Goal: Information Seeking & Learning: Learn about a topic

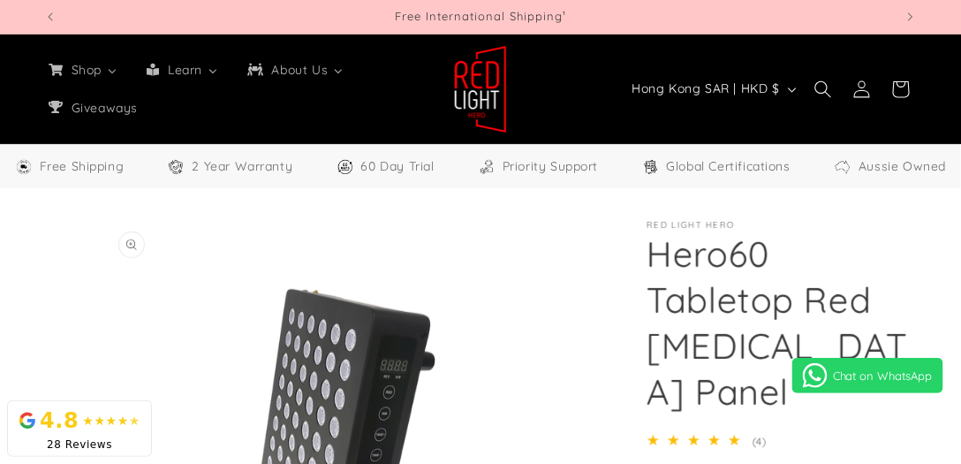
select select "**"
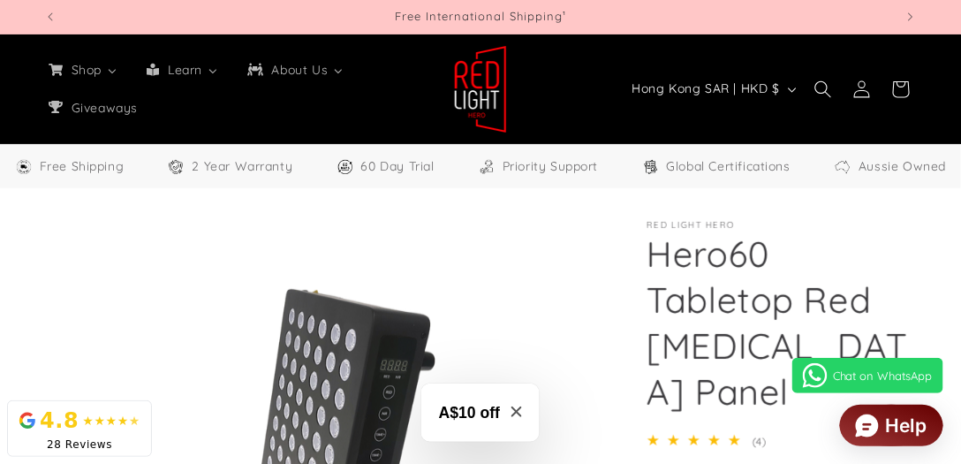
click at [359, 100] on ul "Shop All Products Shop our entire collection Panels & Stands 3 sizes available …" at bounding box center [232, 88] width 397 height 74
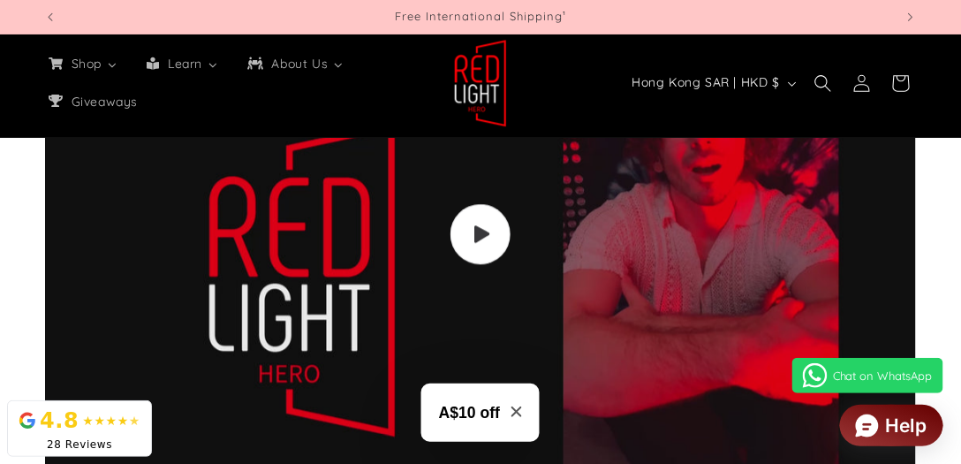
click at [495, 236] on span "Load video: Video walkthrough of Red Light Hero red light therapy panels and de…" at bounding box center [481, 234] width 60 height 60
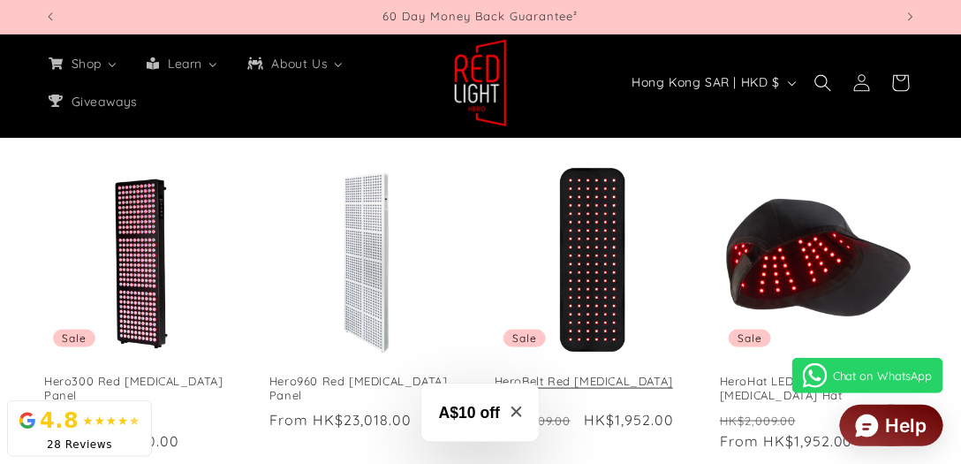
click at [615, 374] on link "HeroBelt Red Light Therapy Belt" at bounding box center [593, 389] width 197 height 30
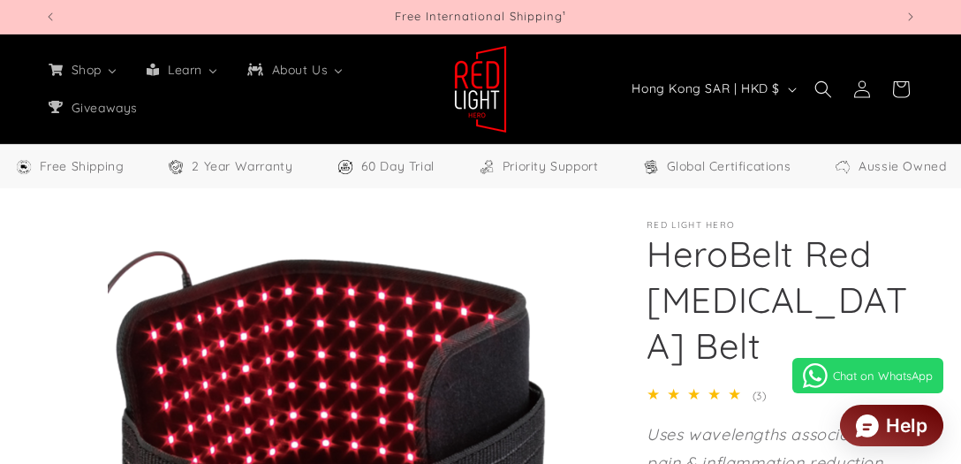
select select "**"
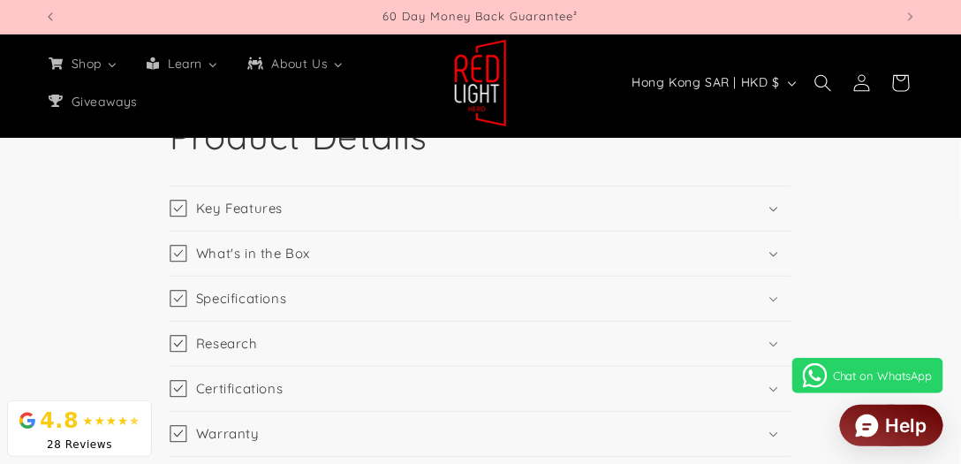
scroll to position [1767, 0]
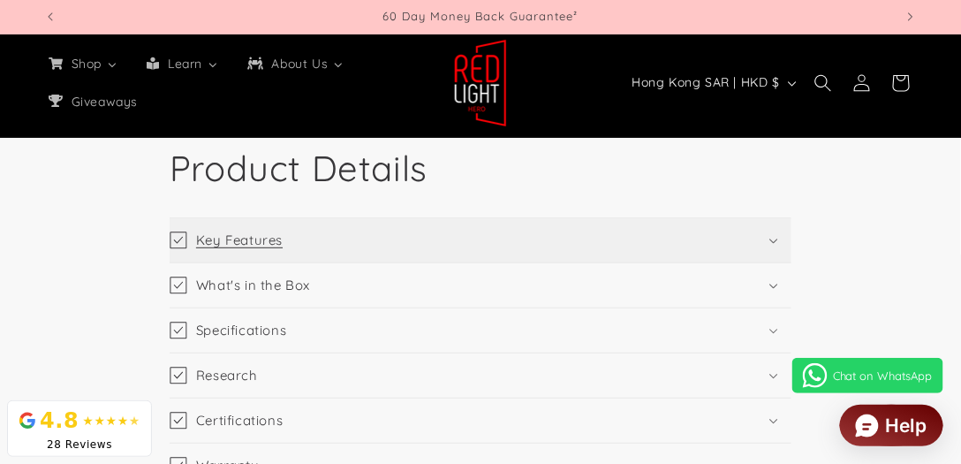
click at [754, 246] on summary "Key Features" at bounding box center [481, 240] width 622 height 44
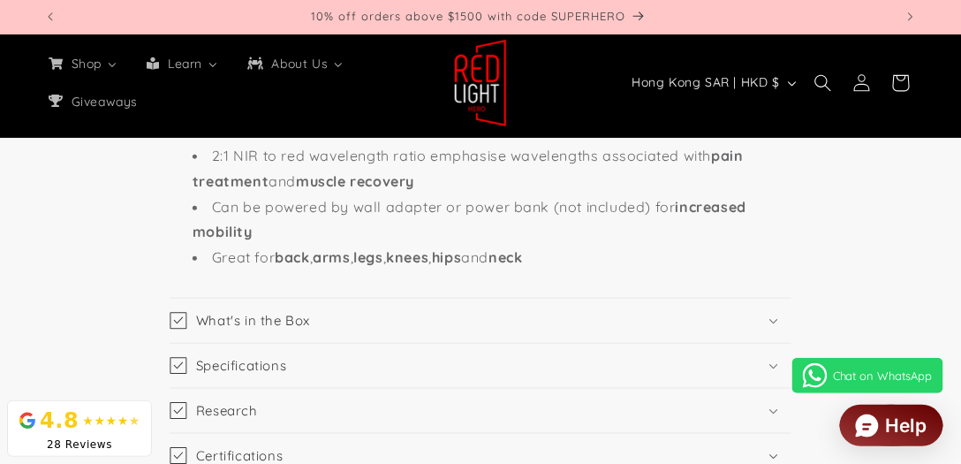
scroll to position [1968, 0]
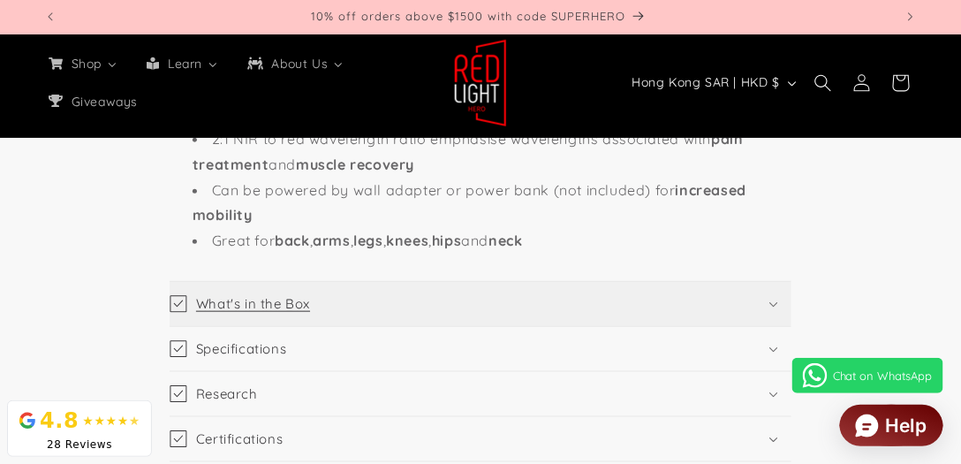
click at [767, 306] on summary "What's in the Box" at bounding box center [481, 304] width 622 height 44
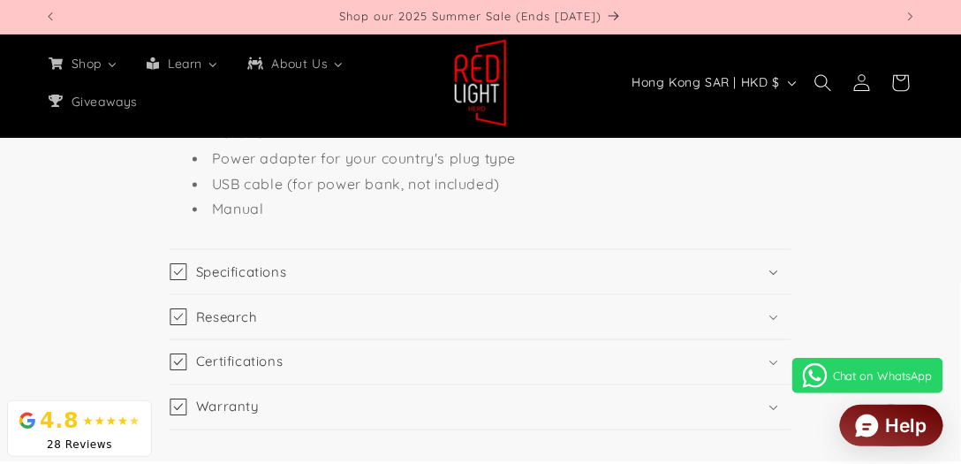
scroll to position [2221, 0]
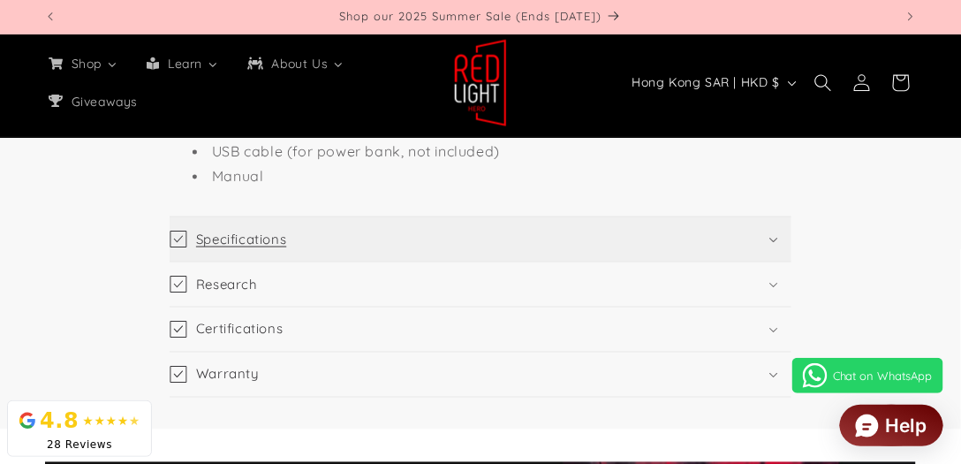
click at [774, 244] on summary "Specifications" at bounding box center [481, 239] width 622 height 44
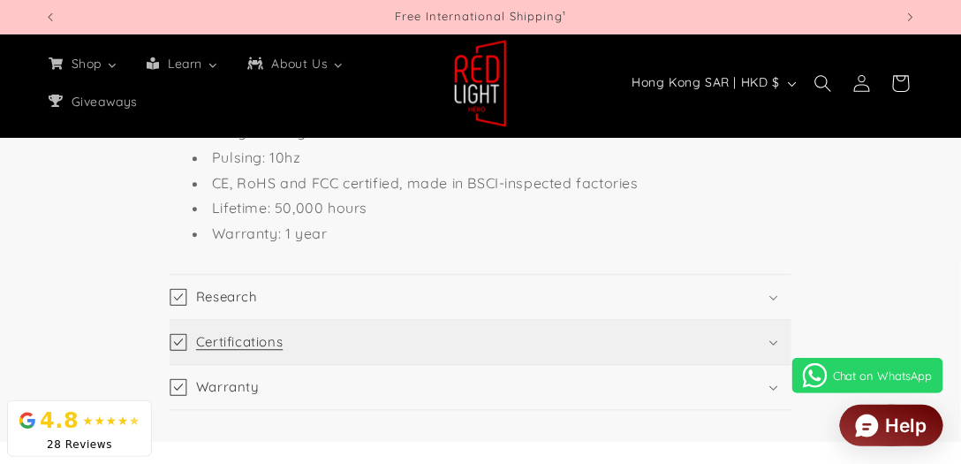
scroll to position [2675, 0]
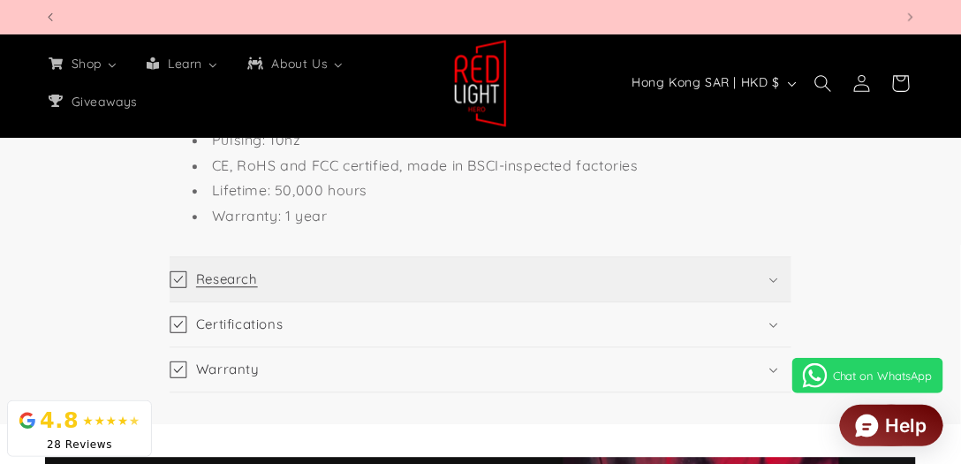
click at [403, 257] on summary "Research" at bounding box center [481, 279] width 622 height 44
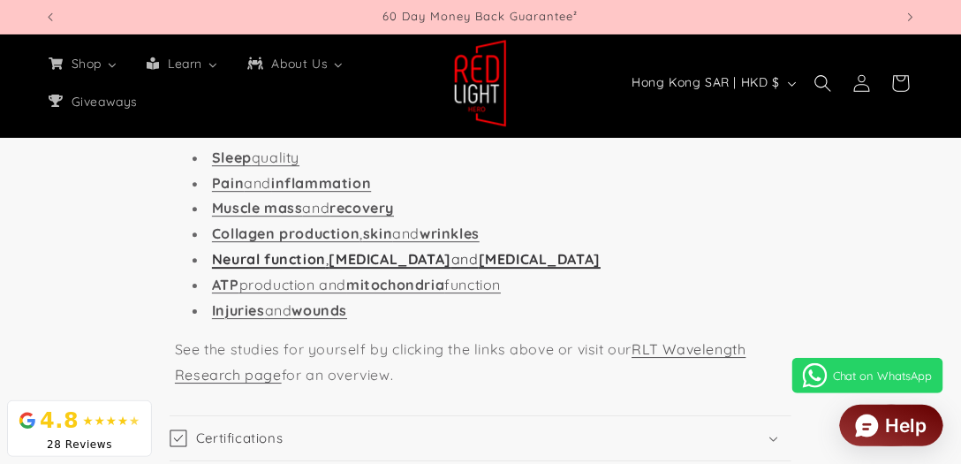
scroll to position [0, 0]
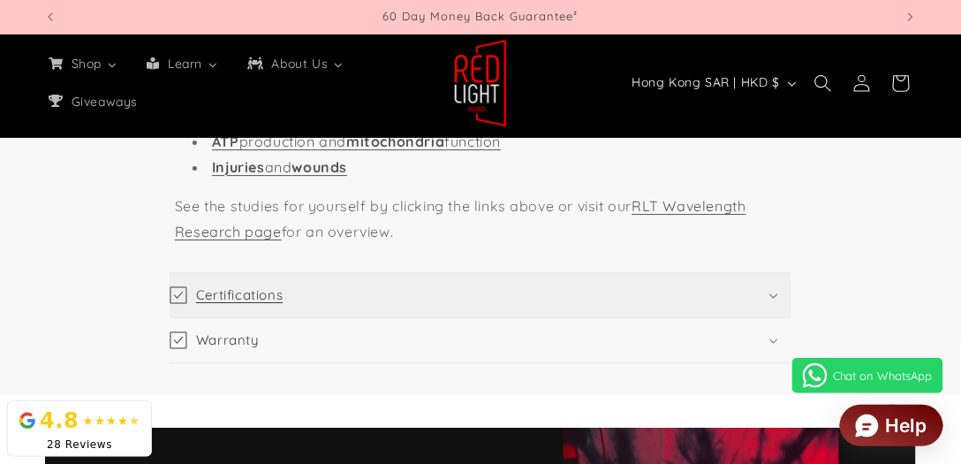
click at [398, 273] on summary "Certifications" at bounding box center [481, 295] width 622 height 44
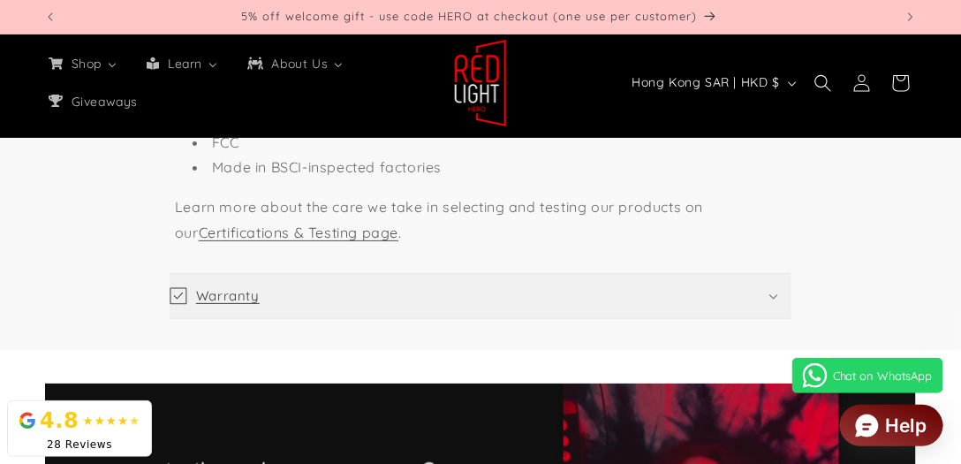
click at [387, 276] on summary "Warranty" at bounding box center [481, 296] width 622 height 44
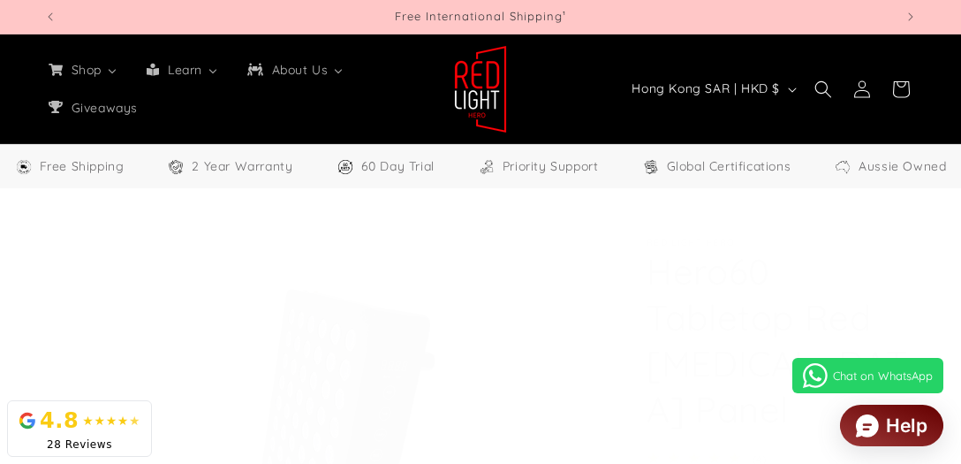
select select "**"
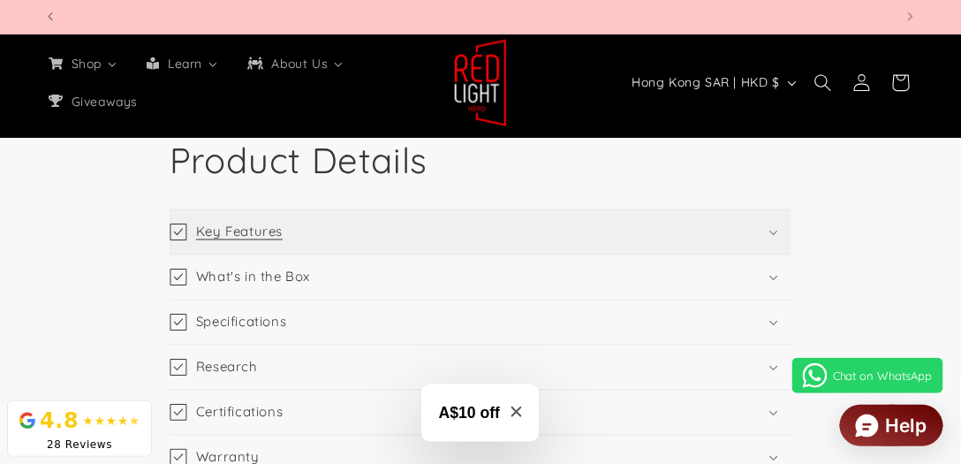
scroll to position [0, 2551]
click at [775, 236] on summary "Key Features" at bounding box center [481, 232] width 622 height 44
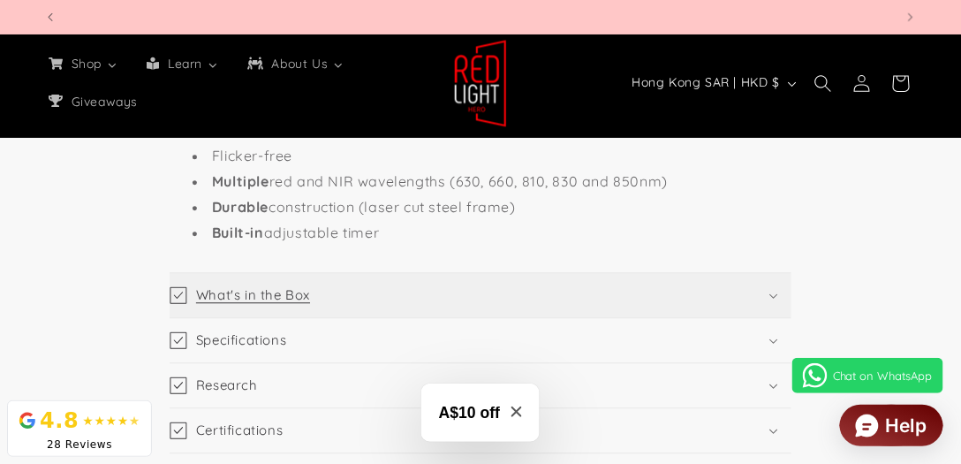
scroll to position [0, 850]
click at [428, 306] on summary "What's in the Box" at bounding box center [481, 295] width 622 height 44
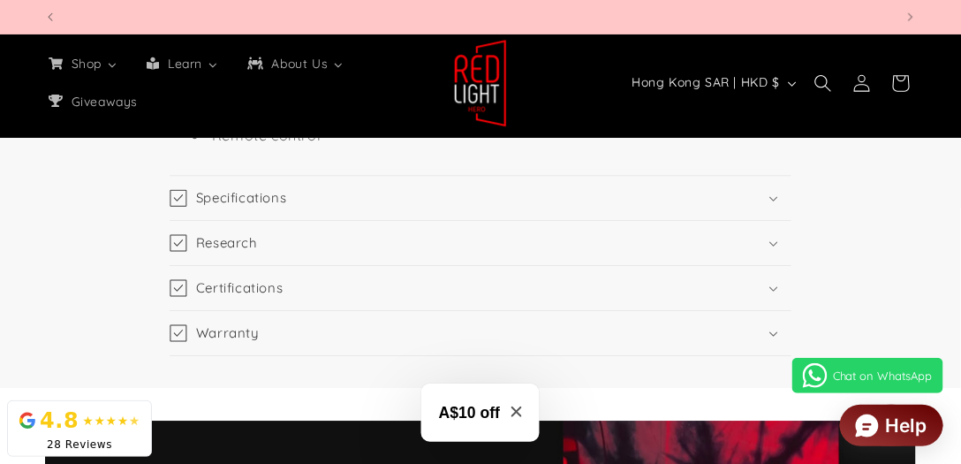
scroll to position [2878, 0]
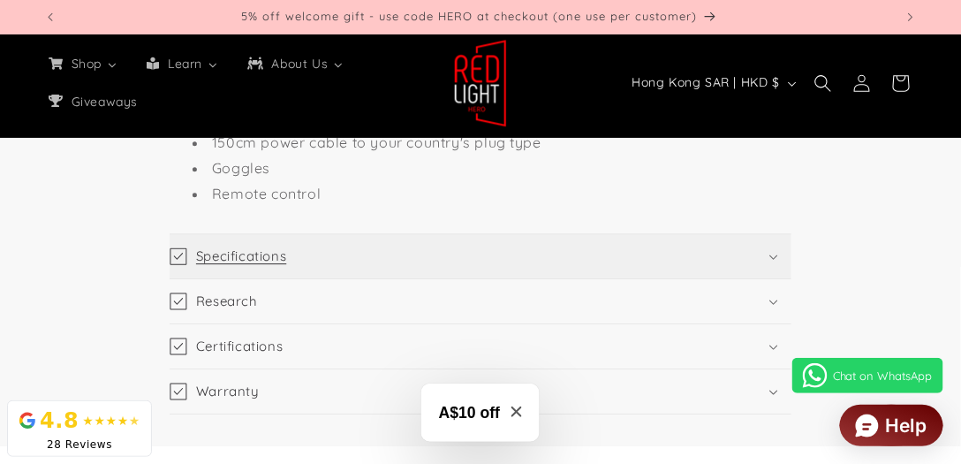
click at [428, 268] on summary "Specifications" at bounding box center [481, 256] width 622 height 44
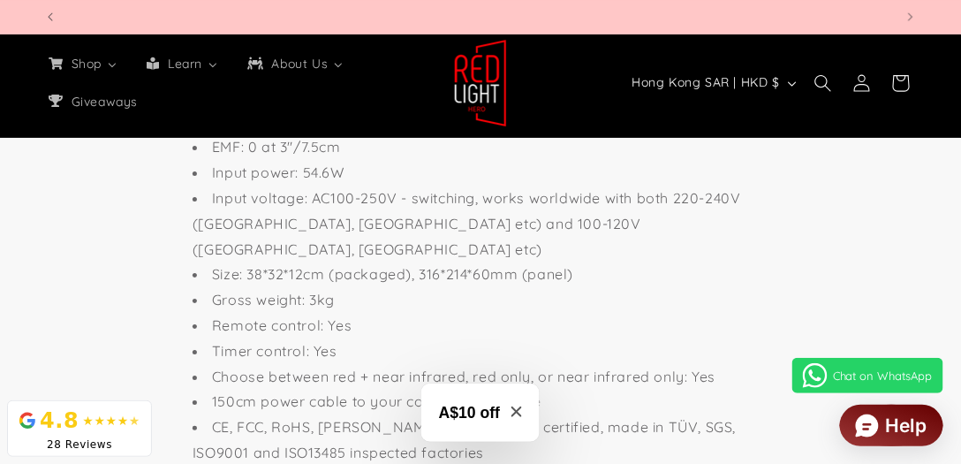
scroll to position [3180, 0]
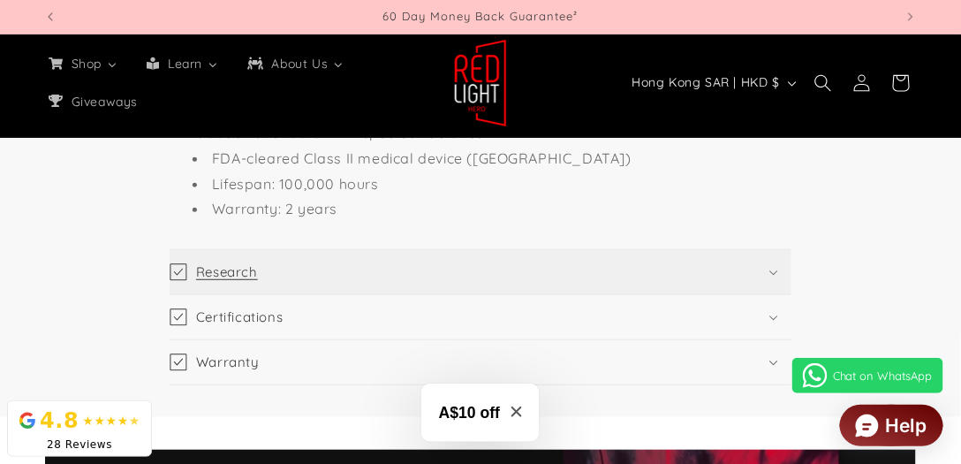
click at [215, 263] on h3 "Research" at bounding box center [227, 272] width 62 height 18
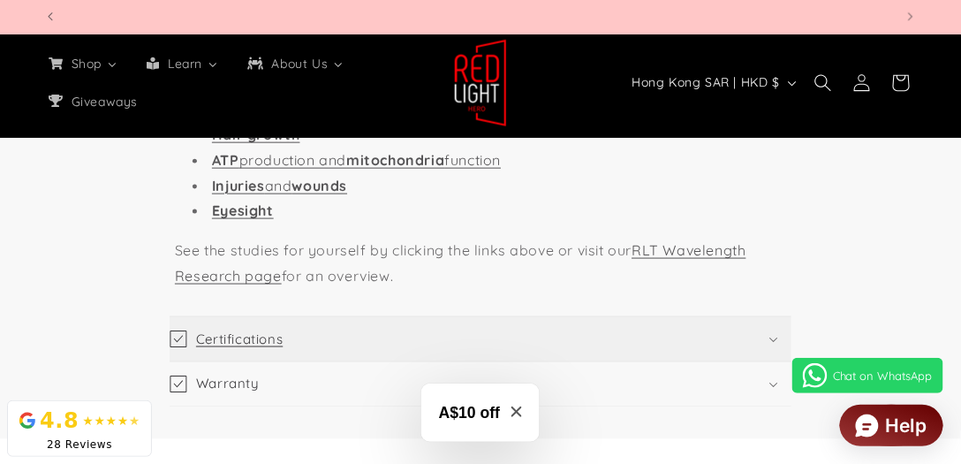
click at [205, 330] on h3 "Certifications" at bounding box center [239, 339] width 87 height 18
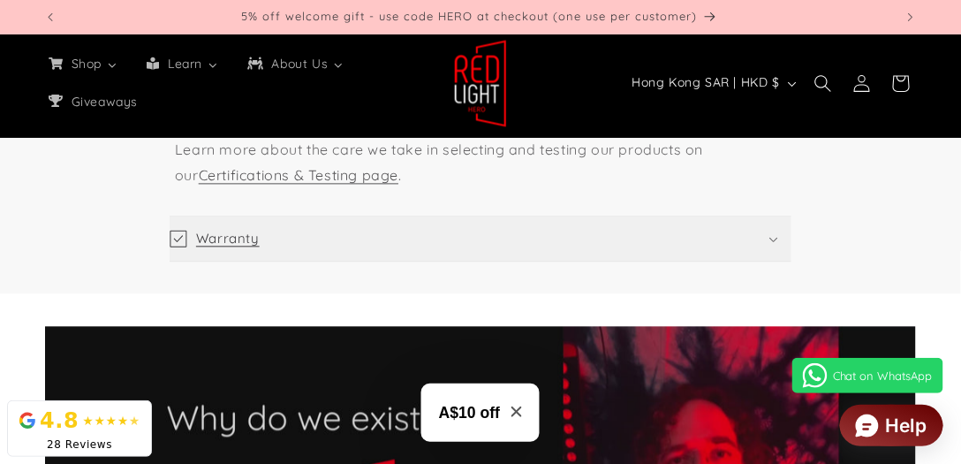
click at [233, 220] on summary "Warranty" at bounding box center [481, 238] width 622 height 44
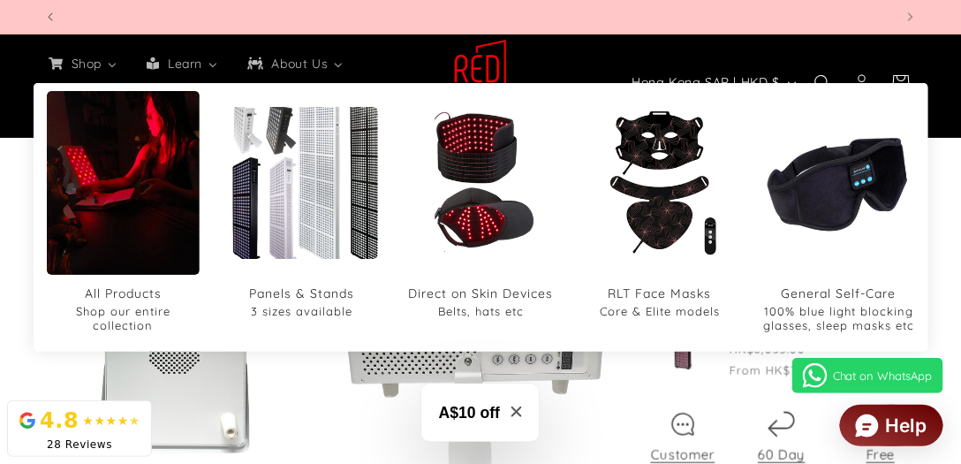
scroll to position [0, 1700]
click at [287, 231] on img "Panels & Stands" at bounding box center [301, 182] width 183 height 183
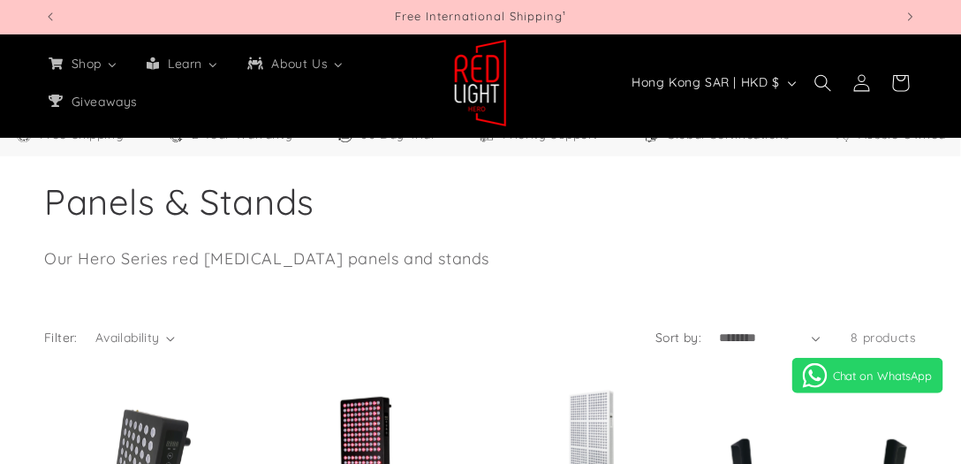
select select "**"
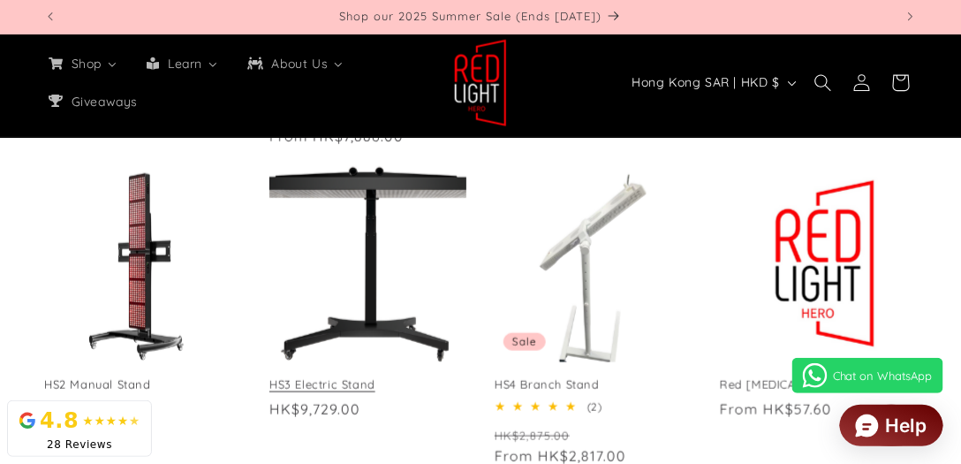
scroll to position [605, 0]
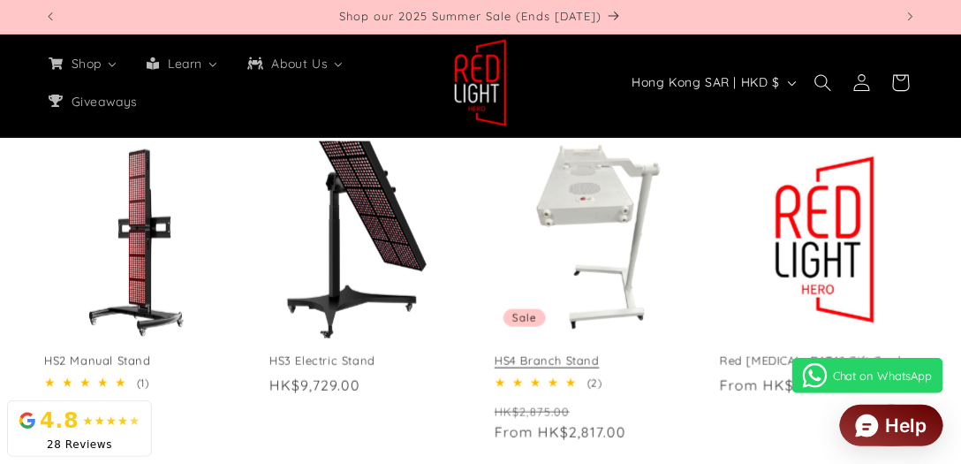
click at [590, 353] on link "HS4 Branch Stand" at bounding box center [593, 360] width 197 height 15
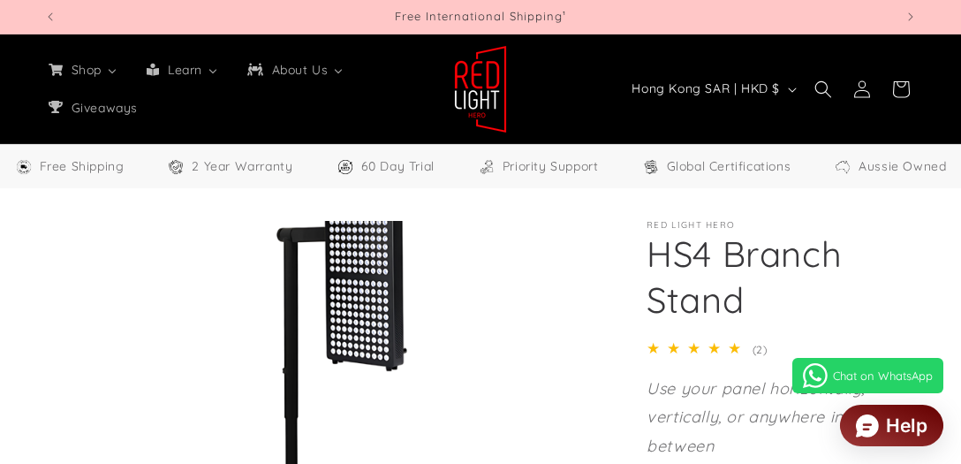
select select "**"
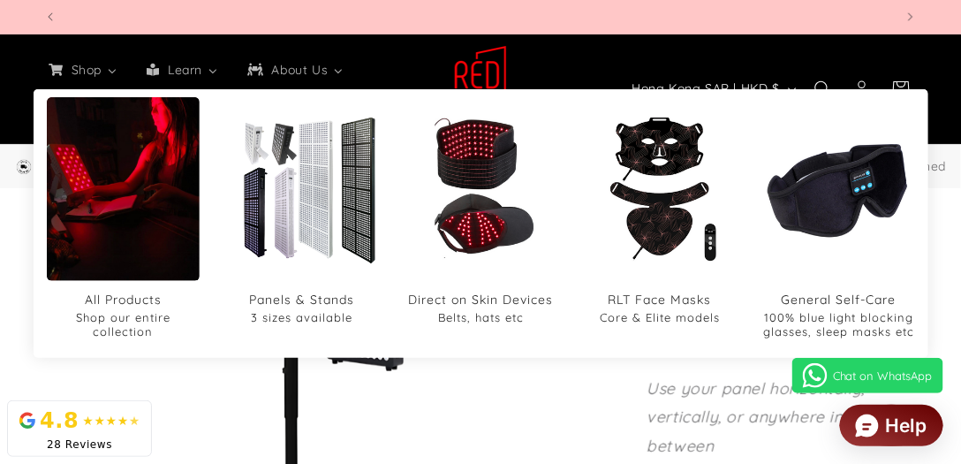
scroll to position [0, 2551]
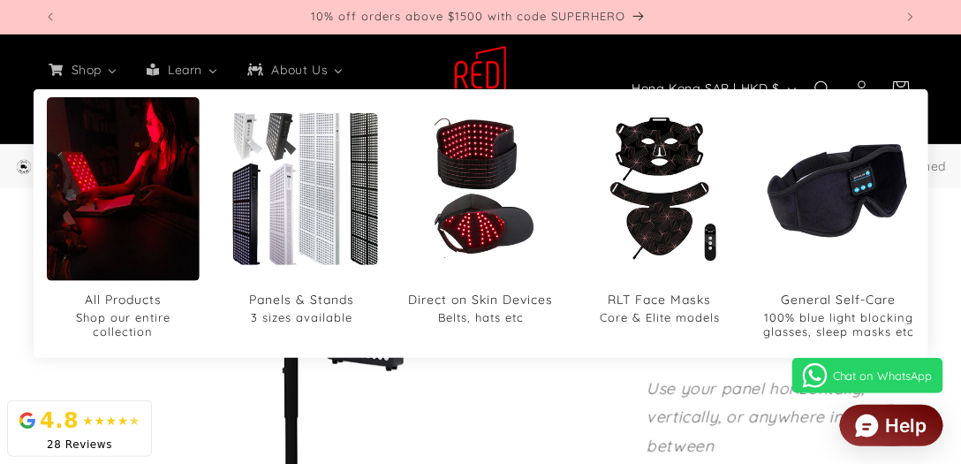
click at [299, 266] on div at bounding box center [302, 189] width 153 height 183
click at [290, 300] on span "Panels & Stands" at bounding box center [301, 300] width 105 height 16
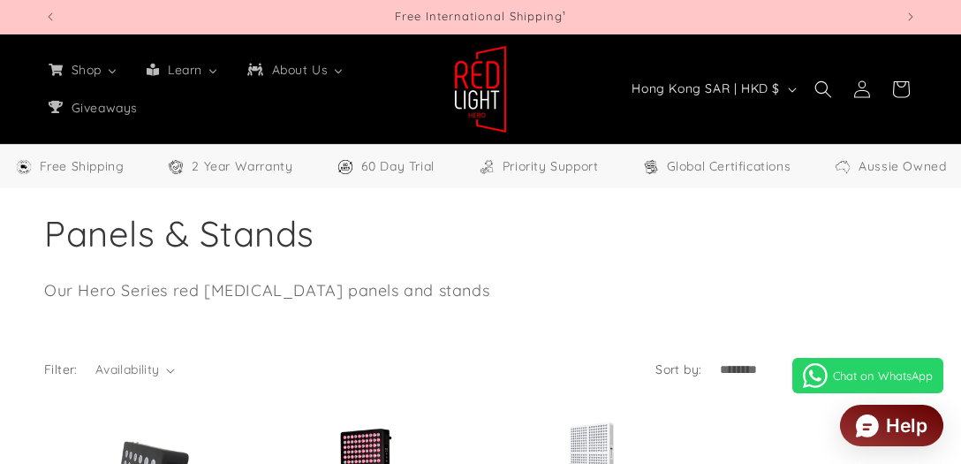
select select "**"
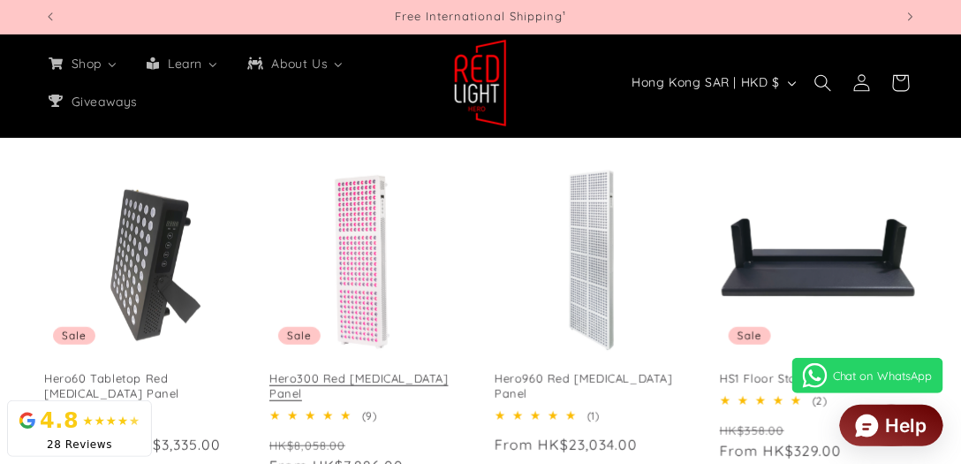
click at [342, 371] on link "Hero300 Red [MEDICAL_DATA] Panel" at bounding box center [367, 386] width 197 height 30
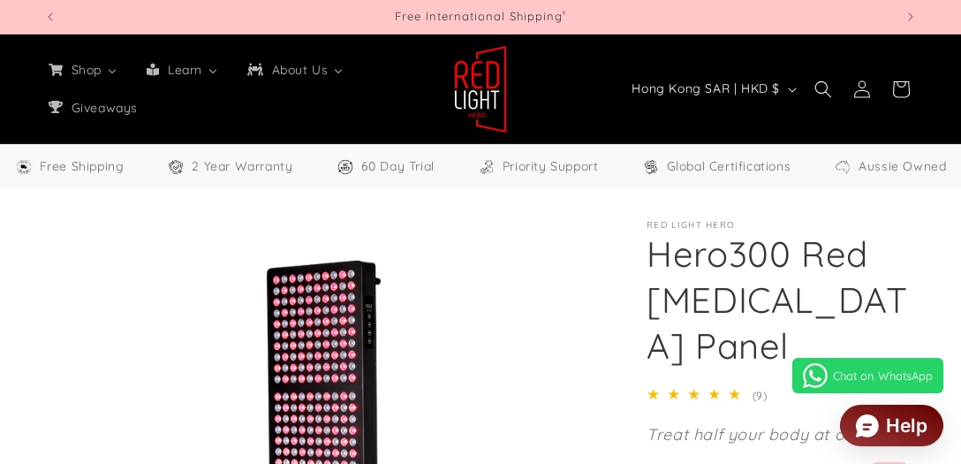
select select "**"
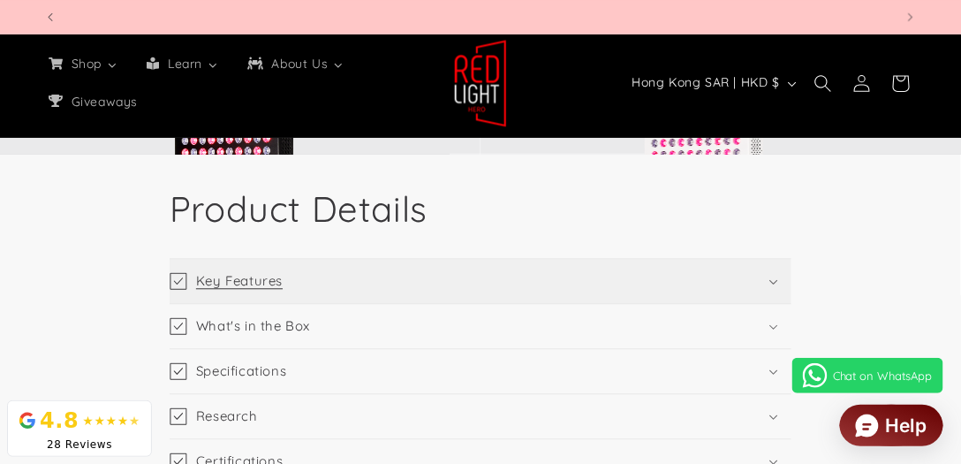
scroll to position [0, 1700]
click at [328, 259] on summary "Key Features" at bounding box center [481, 281] width 622 height 44
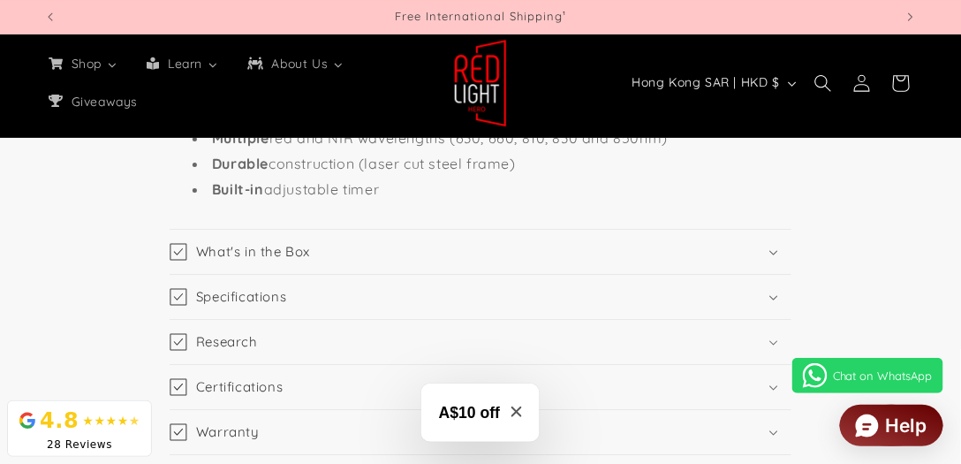
scroll to position [3028, 0]
